Goal: Transaction & Acquisition: Purchase product/service

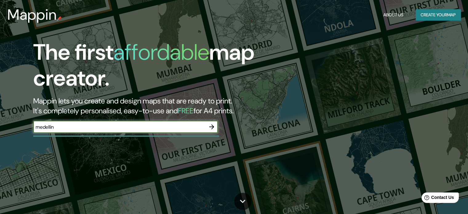
type input "medellin"
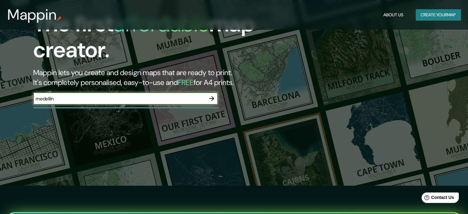
scroll to position [31, 0]
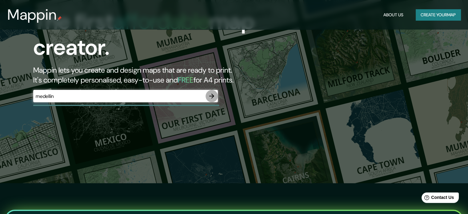
click at [213, 95] on icon "button" at bounding box center [211, 96] width 5 height 5
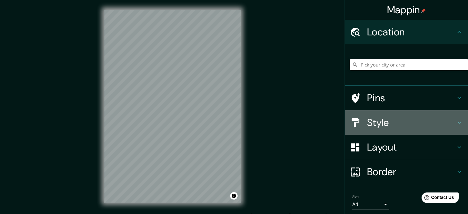
click at [453, 128] on div "Style" at bounding box center [406, 122] width 123 height 25
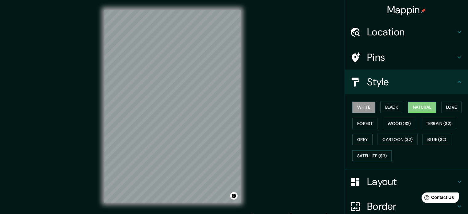
click at [430, 109] on button "Natural" at bounding box center [422, 106] width 28 height 11
click at [360, 120] on button "Forest" at bounding box center [365, 123] width 26 height 11
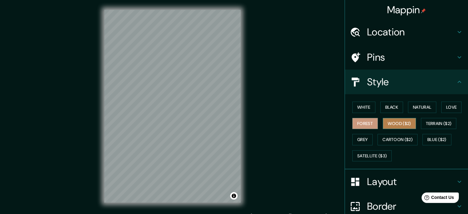
click at [396, 121] on button "Wood ($2)" at bounding box center [399, 123] width 33 height 11
click at [429, 129] on div "White Black Natural Love Forest Wood ($2) Terrain ($2) Grey Cartoon ($2) Blue (…" at bounding box center [409, 131] width 118 height 65
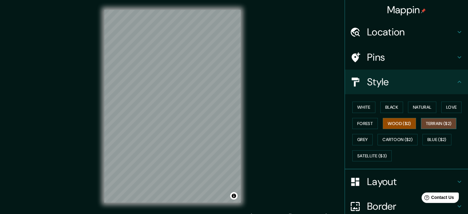
click at [432, 125] on button "Terrain ($2)" at bounding box center [439, 123] width 36 height 11
click at [359, 139] on button "Grey" at bounding box center [362, 139] width 20 height 11
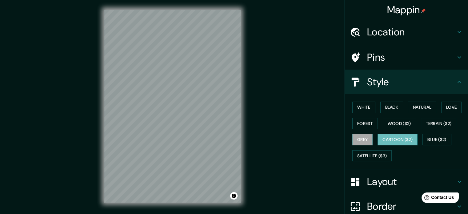
click at [402, 138] on button "Cartoon ($2)" at bounding box center [397, 139] width 40 height 11
click at [424, 139] on button "Blue ($2)" at bounding box center [436, 139] width 29 height 11
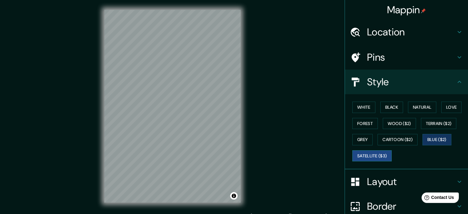
click at [360, 157] on button "Satellite ($3)" at bounding box center [371, 155] width 39 height 11
click at [449, 108] on button "Love" at bounding box center [451, 106] width 20 height 11
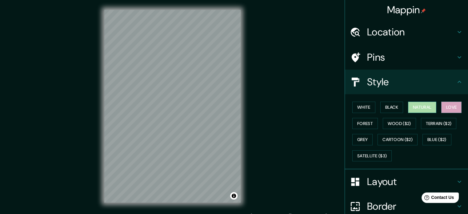
click at [420, 107] on button "Natural" at bounding box center [422, 106] width 28 height 11
click at [368, 108] on button "White" at bounding box center [363, 106] width 23 height 11
click at [411, 107] on button "Natural" at bounding box center [422, 106] width 28 height 11
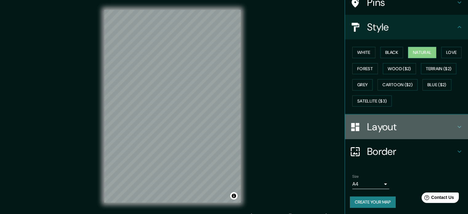
click at [447, 127] on h4 "Layout" at bounding box center [411, 127] width 89 height 12
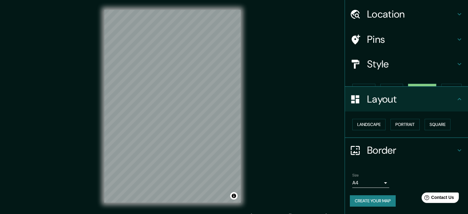
scroll to position [7, 0]
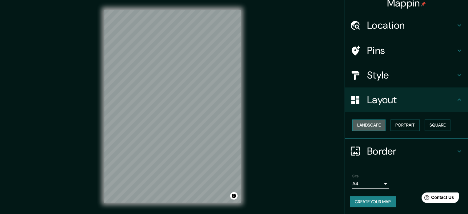
click at [376, 125] on button "Landscape" at bounding box center [368, 124] width 33 height 11
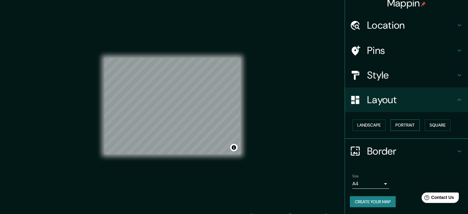
click at [393, 125] on button "Portrait" at bounding box center [404, 124] width 29 height 11
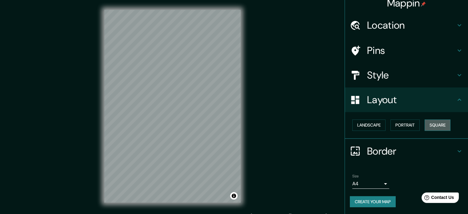
click at [427, 125] on button "Square" at bounding box center [437, 124] width 26 height 11
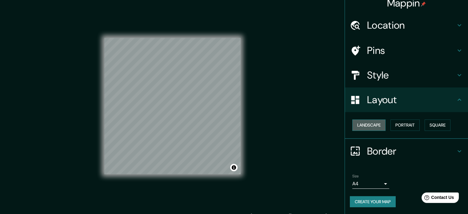
click at [369, 124] on button "Landscape" at bounding box center [368, 124] width 33 height 11
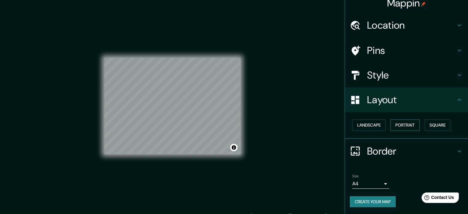
click at [397, 125] on button "Portrait" at bounding box center [404, 124] width 29 height 11
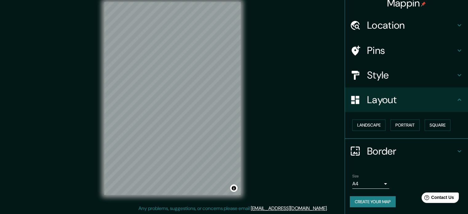
scroll to position [8, 0]
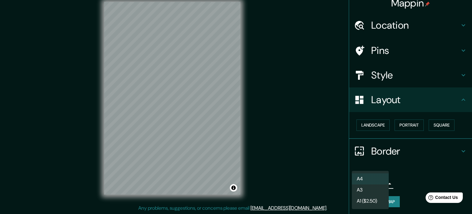
click at [369, 179] on body "Mappin Location Pins Style Layout Landscape Portrait Square Border Choose a bor…" at bounding box center [236, 99] width 472 height 214
click at [370, 190] on li "A3" at bounding box center [370, 189] width 37 height 11
type input "a4"
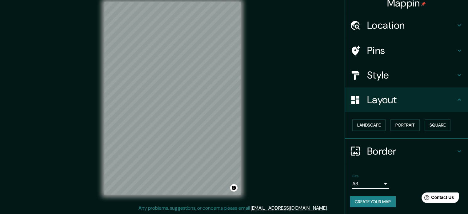
click at [456, 151] on icon at bounding box center [459, 150] width 7 height 7
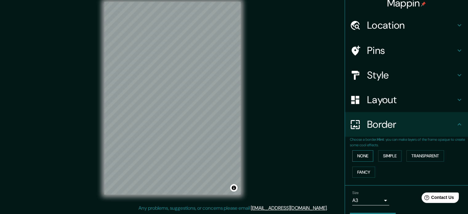
click at [364, 157] on button "None" at bounding box center [362, 155] width 21 height 11
click at [378, 155] on button "Simple" at bounding box center [389, 155] width 23 height 11
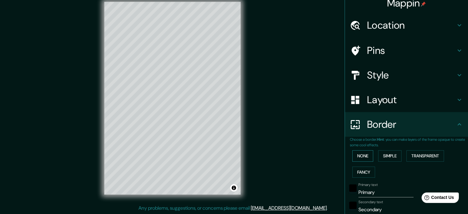
click at [354, 156] on button "None" at bounding box center [362, 155] width 21 height 11
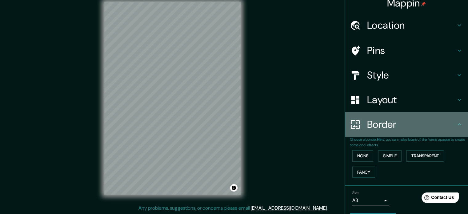
click at [456, 125] on icon at bounding box center [459, 124] width 7 height 7
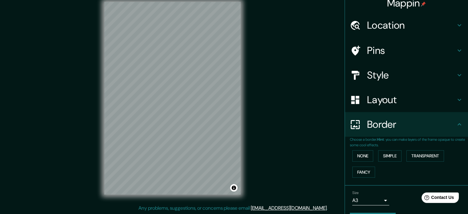
click at [456, 107] on div "Layout" at bounding box center [406, 99] width 123 height 25
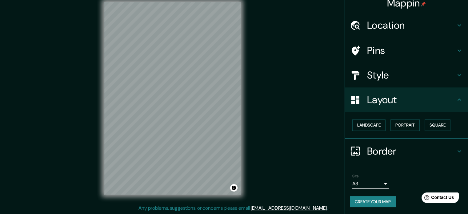
click at [456, 50] on icon at bounding box center [459, 50] width 7 height 7
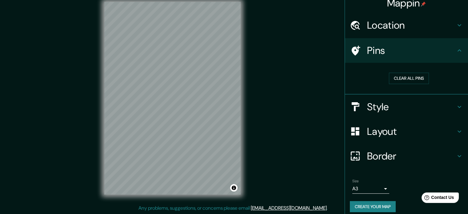
click at [456, 50] on icon at bounding box center [459, 50] width 7 height 7
click at [456, 48] on icon at bounding box center [459, 50] width 7 height 7
click at [456, 28] on icon at bounding box center [459, 25] width 7 height 7
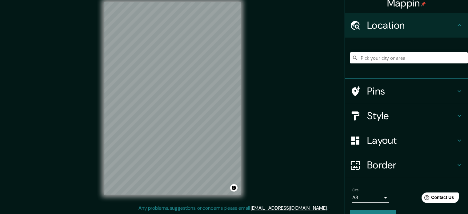
click at [456, 28] on icon at bounding box center [459, 25] width 7 height 7
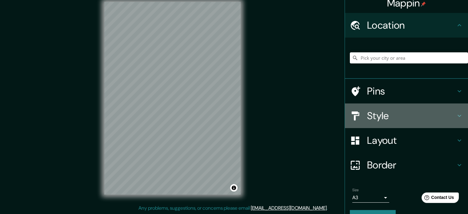
click at [456, 113] on icon at bounding box center [459, 115] width 7 height 7
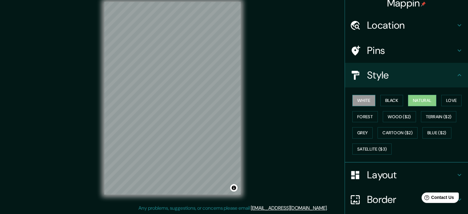
click at [363, 98] on button "White" at bounding box center [363, 100] width 23 height 11
click at [384, 100] on button "Black" at bounding box center [391, 100] width 23 height 11
click at [365, 98] on button "White" at bounding box center [363, 100] width 23 height 11
click at [385, 101] on button "Black" at bounding box center [391, 100] width 23 height 11
click at [410, 102] on button "Natural" at bounding box center [422, 100] width 28 height 11
